Goal: Task Accomplishment & Management: Use online tool/utility

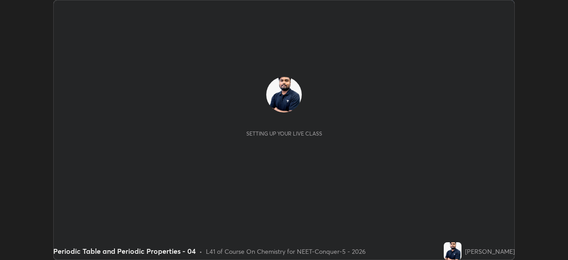
scroll to position [260, 568]
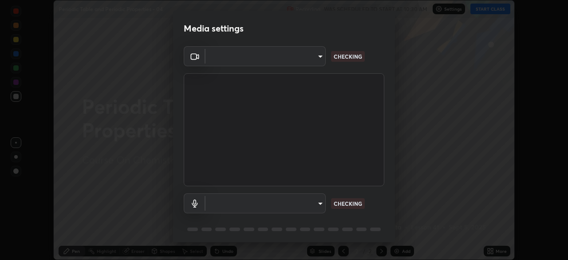
click at [293, 65] on body "Erase all Periodic Table and Periodic Properties - 04 Recording WAS SCHEDULED T…" at bounding box center [284, 130] width 568 height 260
click at [290, 63] on div at bounding box center [284, 130] width 568 height 260
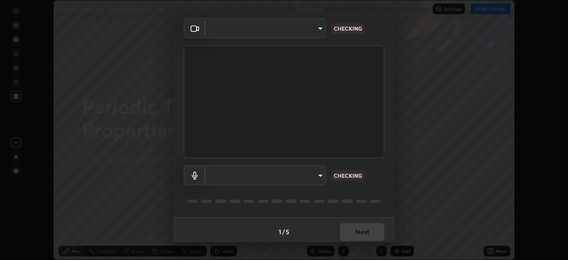
scroll to position [32, 0]
type input "bfa13ec11e3806c3eb92bf3b7126344263004e7e0ebf3fc0325b0f534c832c89"
type input "0386923fb9024cbaf178a4a2fd8e3b751ee26661207c8dbefa86137fe9378b42"
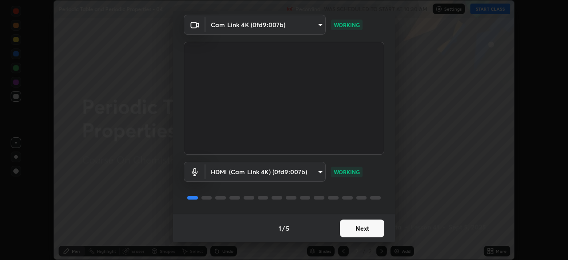
click at [358, 229] on button "Next" at bounding box center [362, 228] width 44 height 18
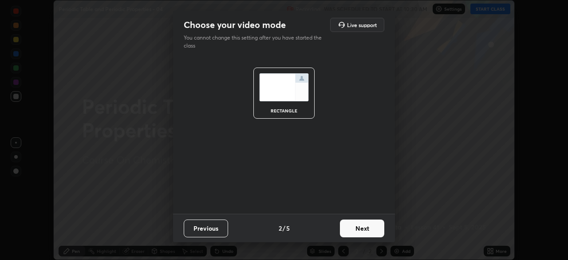
click at [362, 228] on button "Next" at bounding box center [362, 228] width 44 height 18
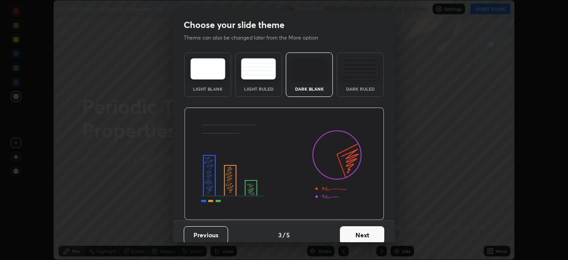
click at [368, 228] on button "Next" at bounding box center [362, 235] width 44 height 18
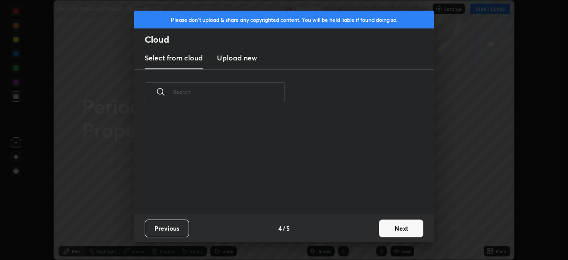
scroll to position [3, 5]
click at [394, 230] on button "Next" at bounding box center [401, 228] width 44 height 18
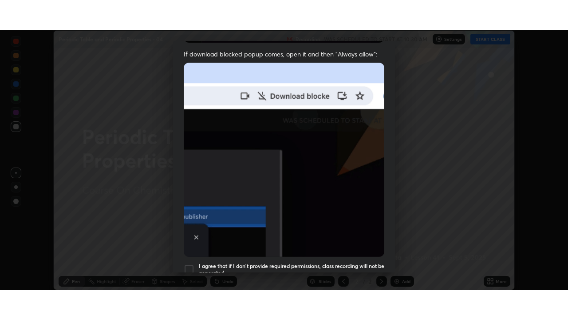
scroll to position [213, 0]
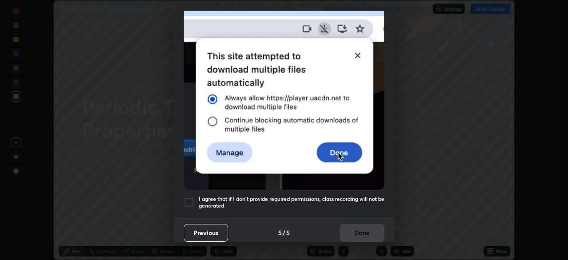
click at [191, 199] on div at bounding box center [189, 202] width 11 height 11
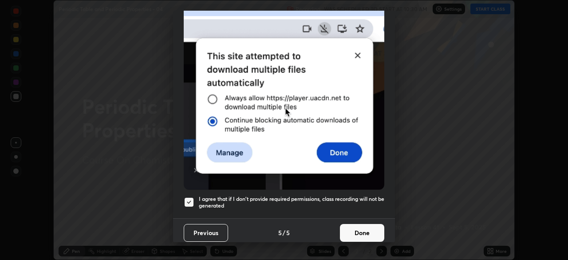
click at [358, 233] on button "Done" at bounding box center [362, 233] width 44 height 18
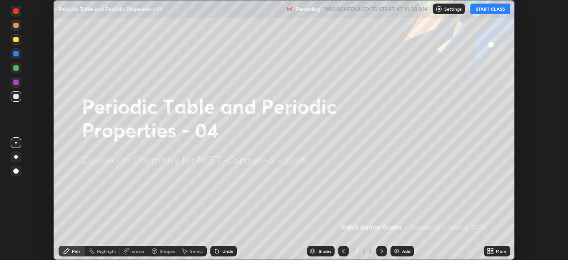
click at [489, 252] on icon at bounding box center [489, 252] width 2 height 2
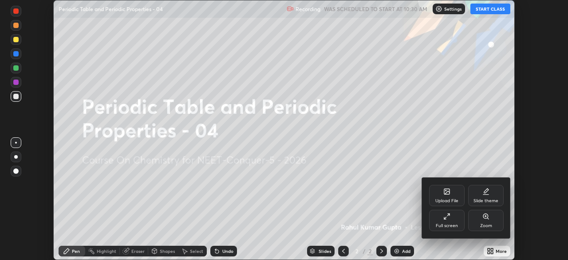
click at [443, 224] on div "Full screen" at bounding box center [447, 225] width 22 height 4
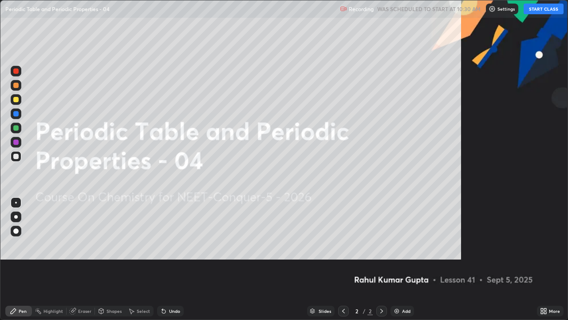
scroll to position [320, 568]
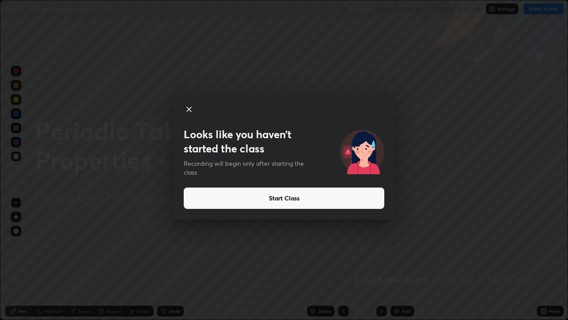
click at [314, 197] on button "Start Class" at bounding box center [284, 197] width 201 height 21
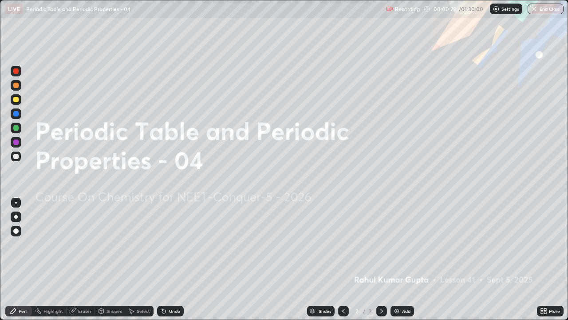
click at [400, 259] on div "Add" at bounding box center [403, 310] width 24 height 11
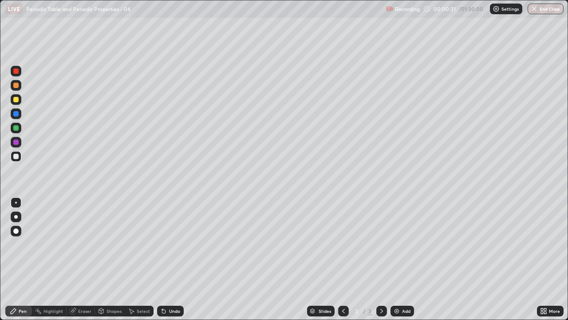
click at [14, 217] on div at bounding box center [16, 217] width 4 height 4
click at [18, 85] on div at bounding box center [15, 85] width 5 height 5
click at [15, 87] on div at bounding box center [15, 85] width 5 height 5
click at [16, 103] on div at bounding box center [16, 99] width 11 height 11
click at [109, 259] on div "Shapes" at bounding box center [114, 310] width 15 height 4
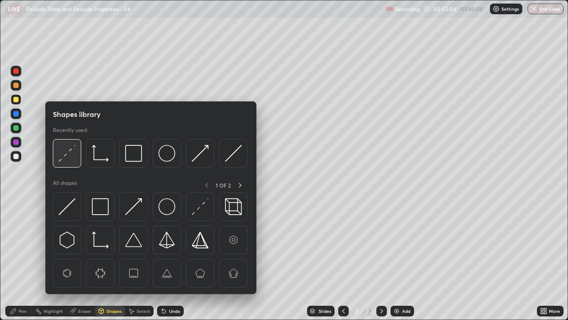
click at [69, 155] on img at bounding box center [67, 153] width 17 height 17
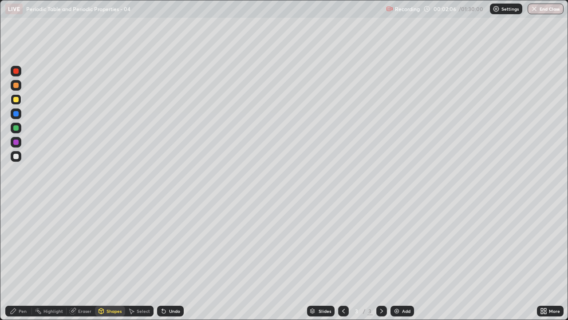
click at [19, 259] on div "Pen" at bounding box center [23, 310] width 8 height 4
click at [16, 158] on div at bounding box center [15, 156] width 5 height 5
click at [18, 129] on div at bounding box center [15, 127] width 5 height 5
click at [16, 86] on div at bounding box center [15, 85] width 5 height 5
click at [16, 156] on div at bounding box center [15, 156] width 5 height 5
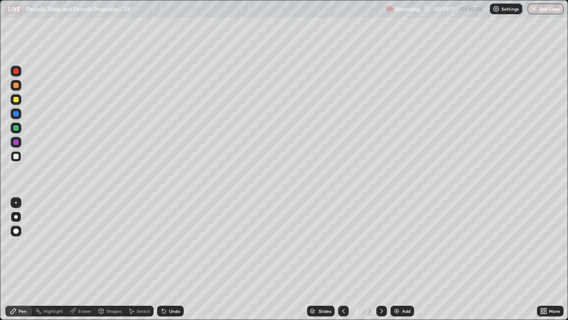
click at [110, 259] on div "Shapes" at bounding box center [114, 310] width 15 height 4
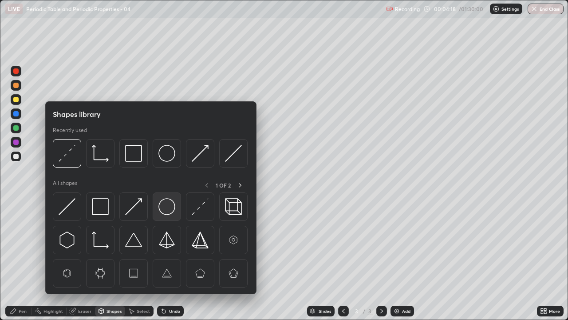
click at [166, 211] on img at bounding box center [166, 206] width 17 height 17
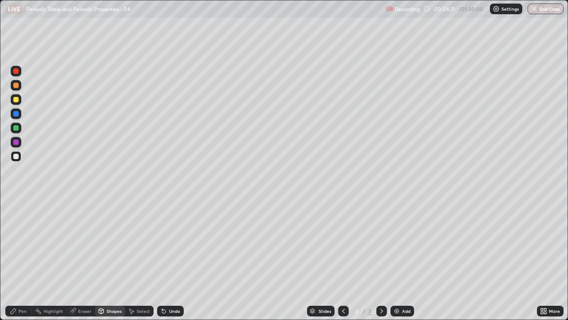
click at [19, 259] on div "Pen" at bounding box center [23, 310] width 8 height 4
click at [107, 259] on div "Shapes" at bounding box center [114, 310] width 15 height 4
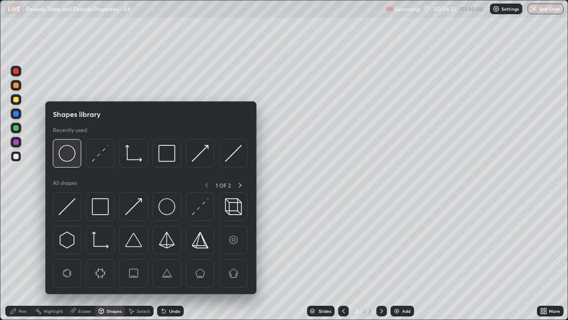
click at [69, 154] on img at bounding box center [67, 153] width 17 height 17
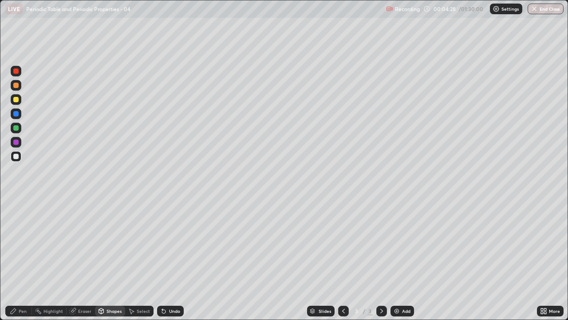
click at [166, 259] on icon at bounding box center [163, 310] width 7 height 7
click at [19, 259] on div "Pen" at bounding box center [23, 310] width 8 height 4
click at [19, 128] on div at bounding box center [16, 128] width 11 height 11
click at [17, 114] on div at bounding box center [15, 113] width 5 height 5
click at [18, 99] on div at bounding box center [15, 99] width 5 height 5
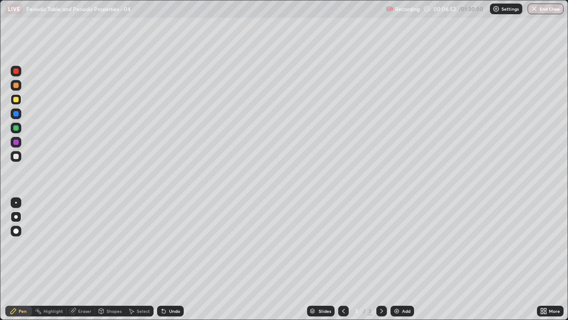
click at [16, 128] on div at bounding box center [15, 127] width 5 height 5
click at [20, 159] on div at bounding box center [16, 156] width 11 height 11
click at [400, 259] on div "Add" at bounding box center [403, 310] width 24 height 11
click at [17, 99] on div at bounding box center [15, 99] width 5 height 5
click at [16, 157] on div at bounding box center [15, 156] width 5 height 5
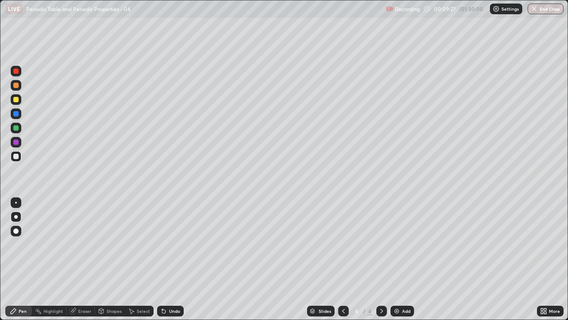
click at [16, 115] on div at bounding box center [15, 113] width 5 height 5
click at [16, 156] on div at bounding box center [15, 156] width 5 height 5
click at [344, 259] on icon at bounding box center [343, 310] width 7 height 7
click at [343, 259] on icon at bounding box center [343, 310] width 7 height 7
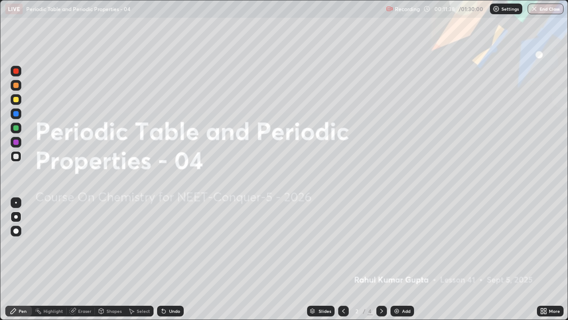
click at [381, 259] on icon at bounding box center [381, 310] width 3 height 4
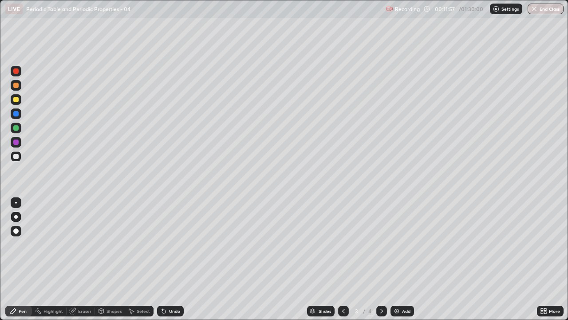
click at [16, 99] on div at bounding box center [15, 99] width 5 height 5
click at [378, 259] on icon at bounding box center [381, 310] width 7 height 7
click at [342, 259] on icon at bounding box center [343, 310] width 7 height 7
click at [381, 259] on icon at bounding box center [381, 310] width 7 height 7
click at [17, 157] on div at bounding box center [15, 156] width 5 height 5
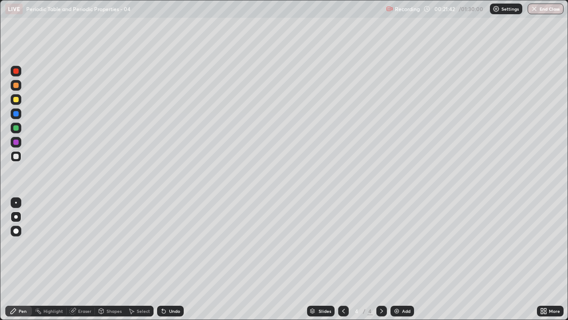
click at [15, 102] on div at bounding box center [15, 99] width 5 height 5
click at [399, 259] on img at bounding box center [396, 310] width 7 height 7
click at [12, 259] on div "Pen" at bounding box center [18, 310] width 27 height 11
click at [342, 259] on icon at bounding box center [343, 310] width 7 height 7
click at [0, 259] on div "Setting up your live class" at bounding box center [284, 160] width 568 height 320
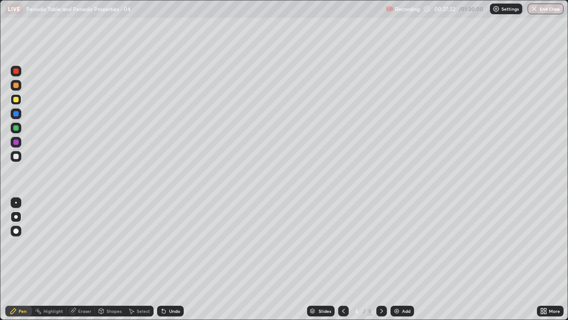
click at [541, 6] on button "End Class" at bounding box center [546, 9] width 36 height 11
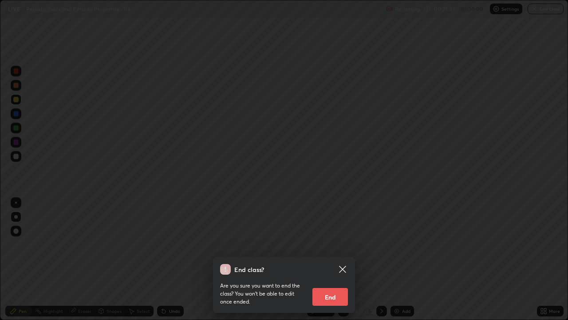
click at [322, 259] on button "End" at bounding box center [330, 297] width 36 height 18
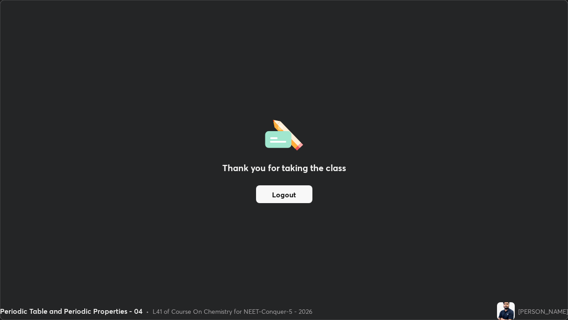
click at [276, 194] on button "Logout" at bounding box center [284, 194] width 56 height 18
